Goal: Information Seeking & Learning: Learn about a topic

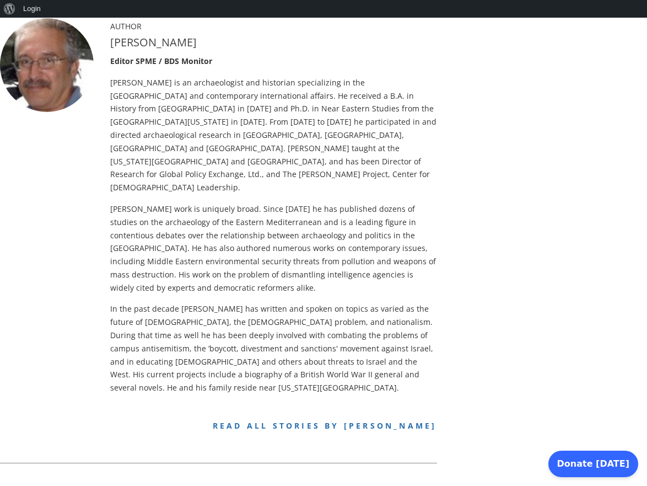
scroll to position [390, 0]
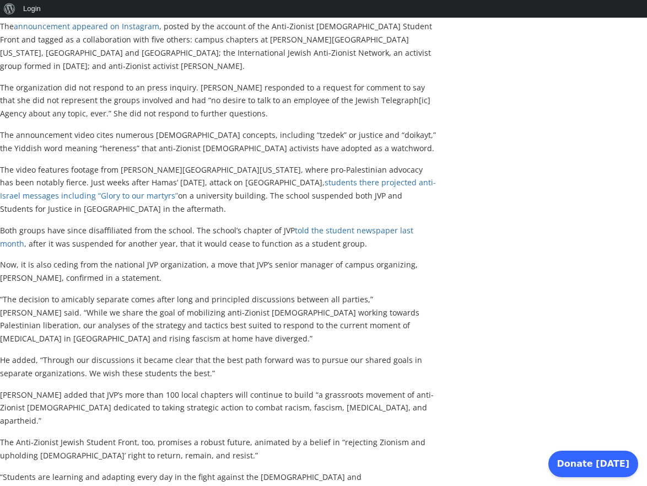
scroll to position [662, 0]
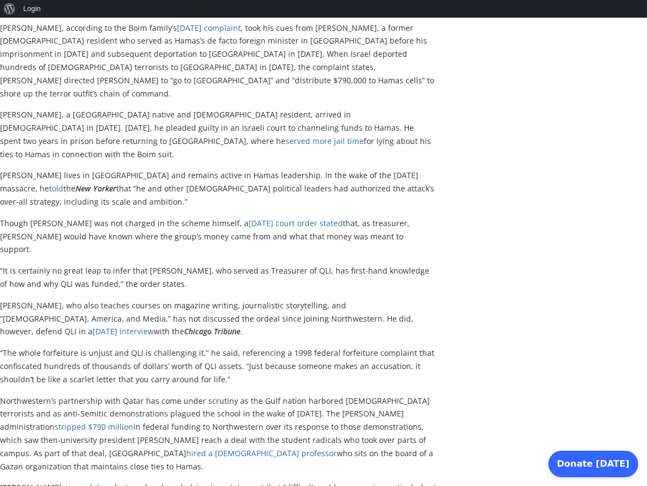
scroll to position [607, 0]
